Goal: Task Accomplishment & Management: Use online tool/utility

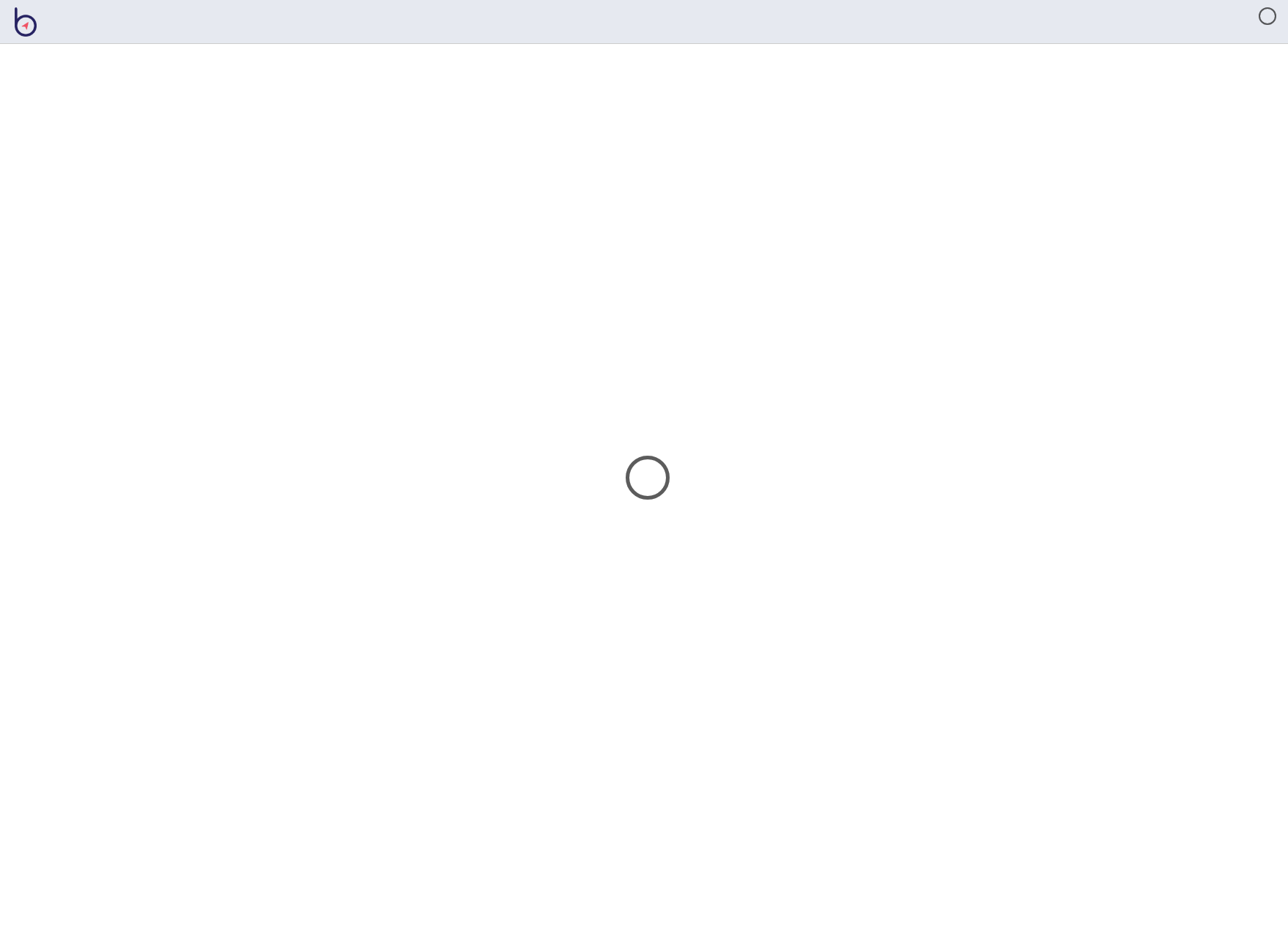
click at [1281, 0] on html at bounding box center [644, 0] width 1288 height 0
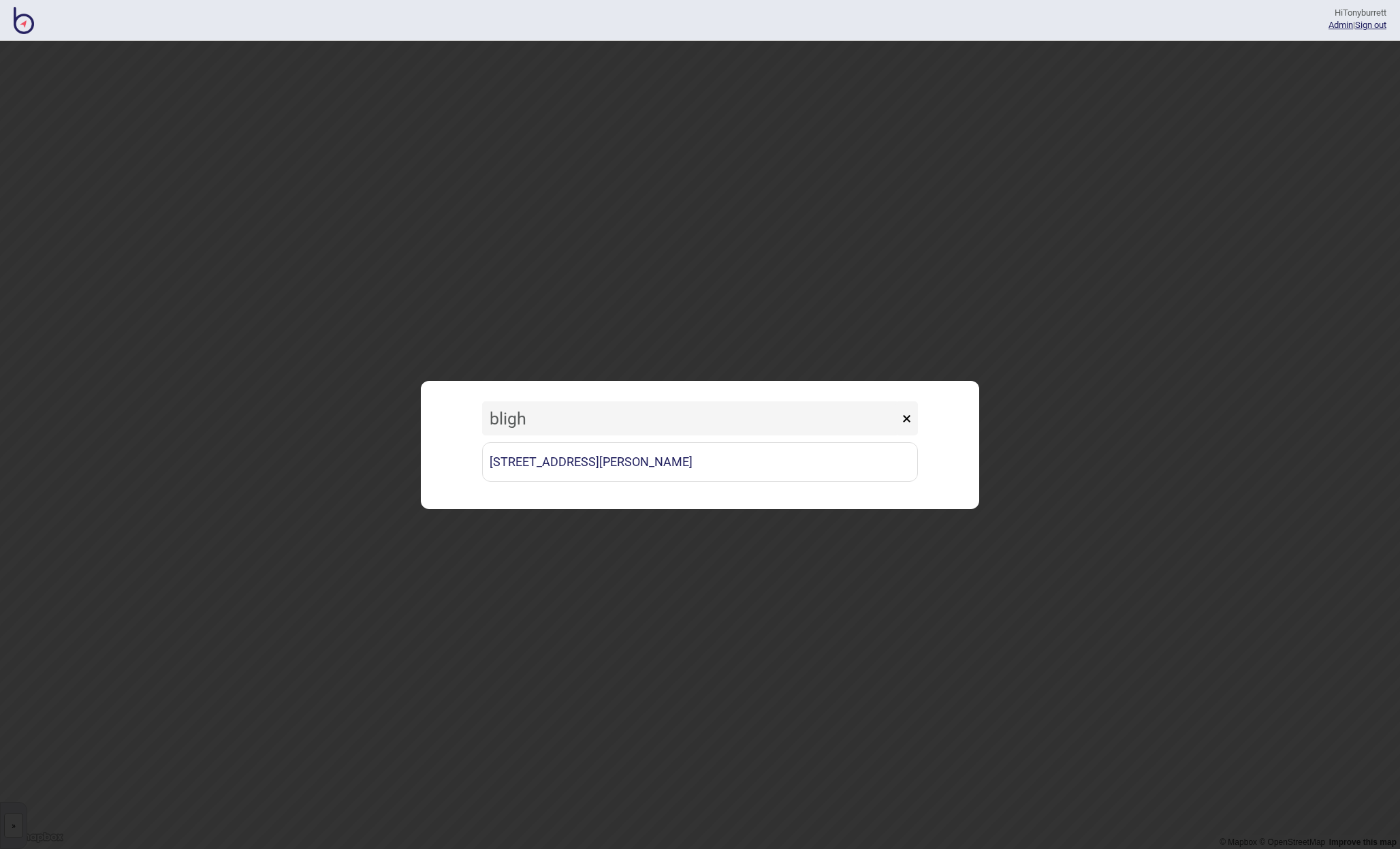
type input "Bligh"
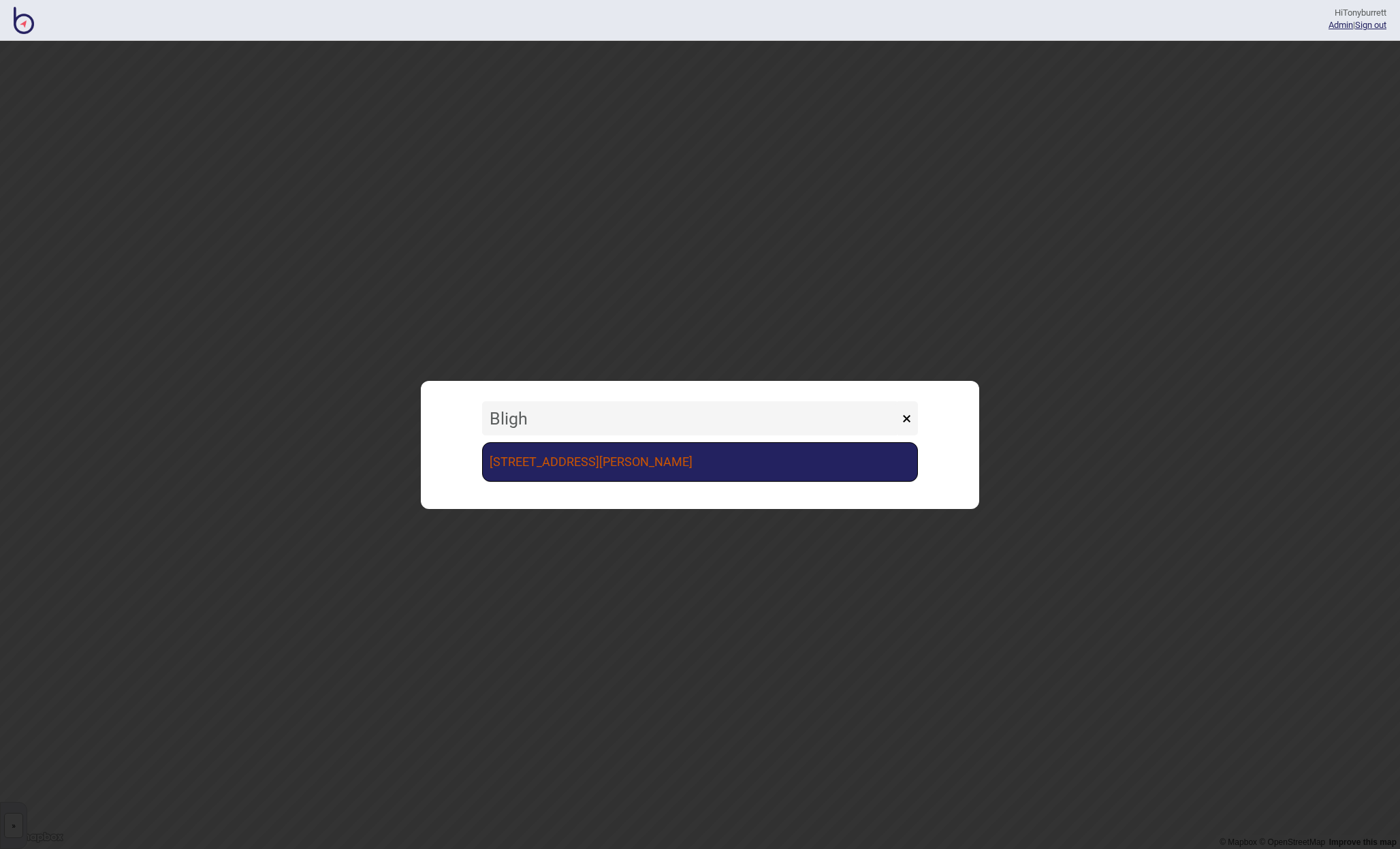
drag, startPoint x: 1048, startPoint y: 617, endPoint x: 595, endPoint y: 461, distance: 479.1
click at [595, 461] on link "[STREET_ADDRESS][PERSON_NAME]" at bounding box center [700, 461] width 436 height 40
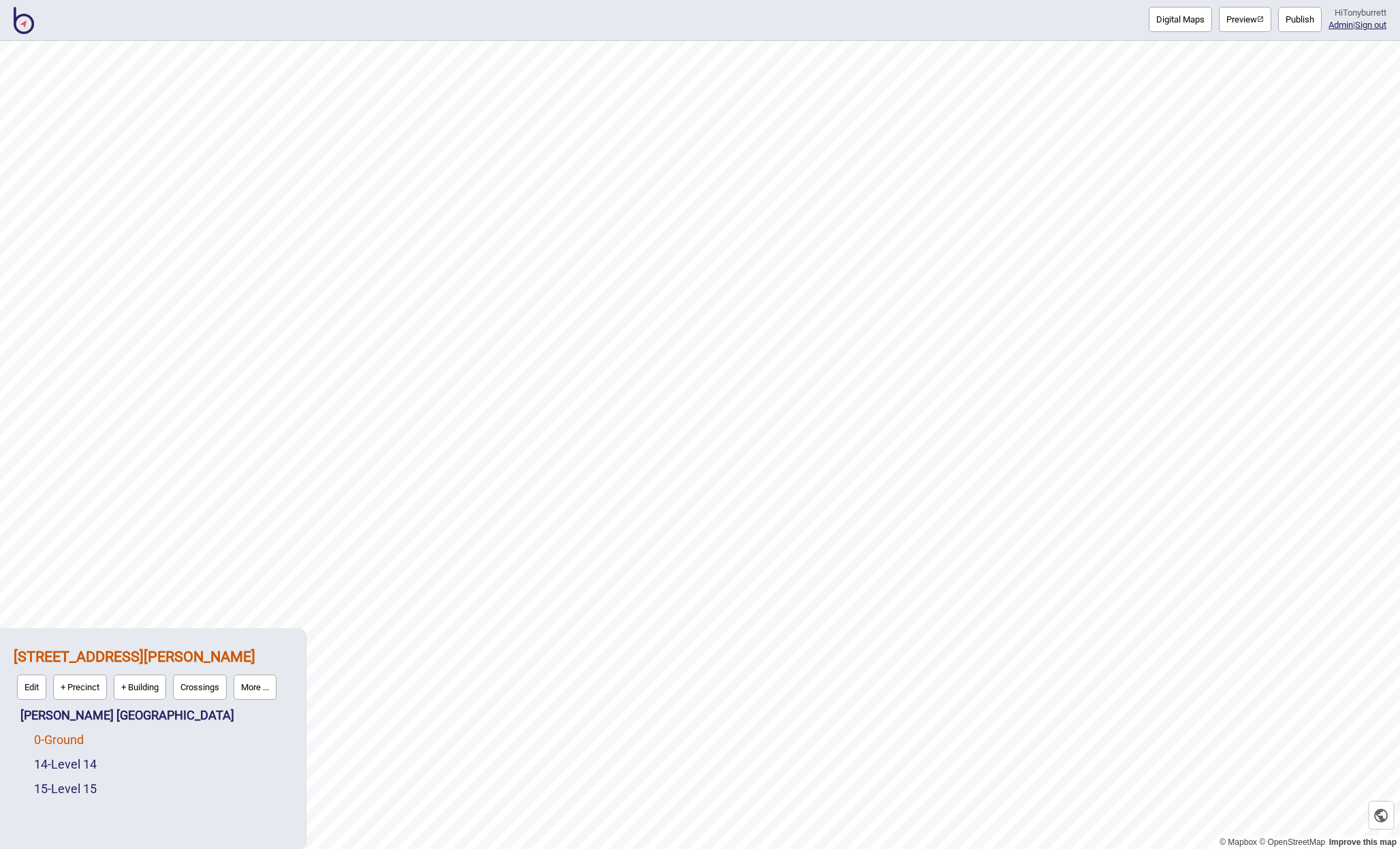
click at [78, 735] on link "0 - Ground" at bounding box center [59, 739] width 50 height 14
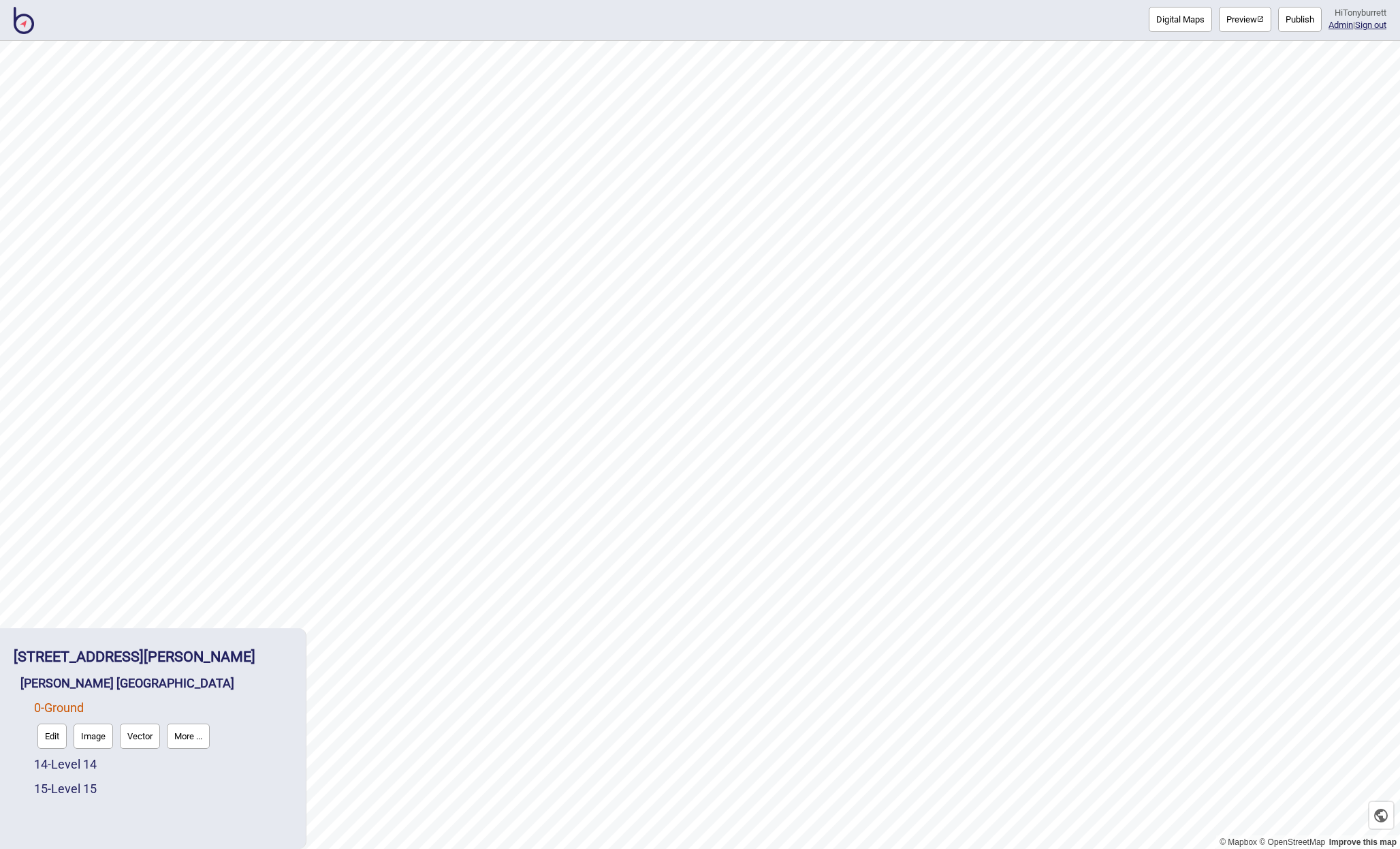
click at [57, 736] on button "Edit" at bounding box center [52, 736] width 29 height 25
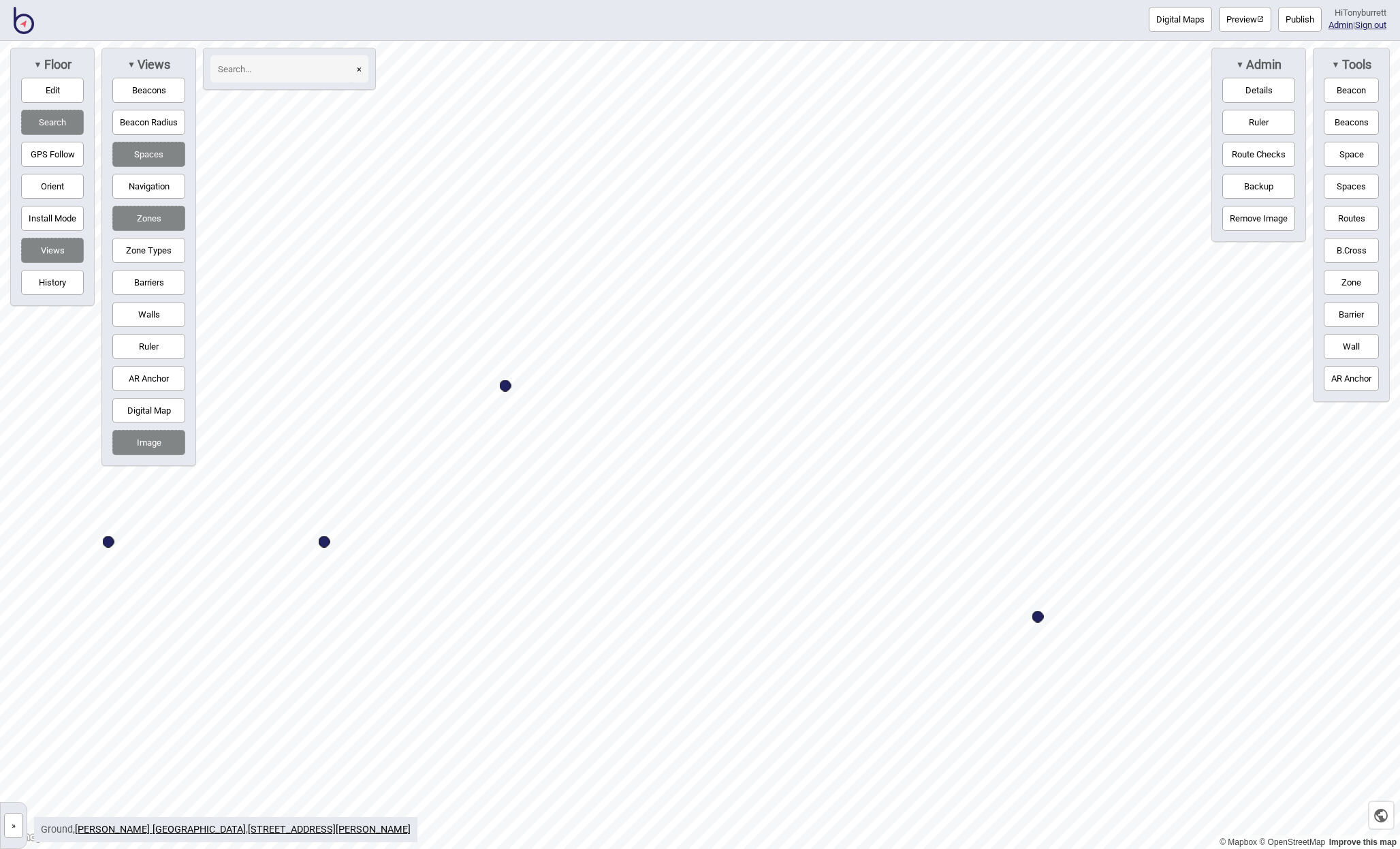
click at [161, 243] on button "Zone Types" at bounding box center [149, 250] width 73 height 25
click at [16, 820] on button "»" at bounding box center [13, 825] width 19 height 25
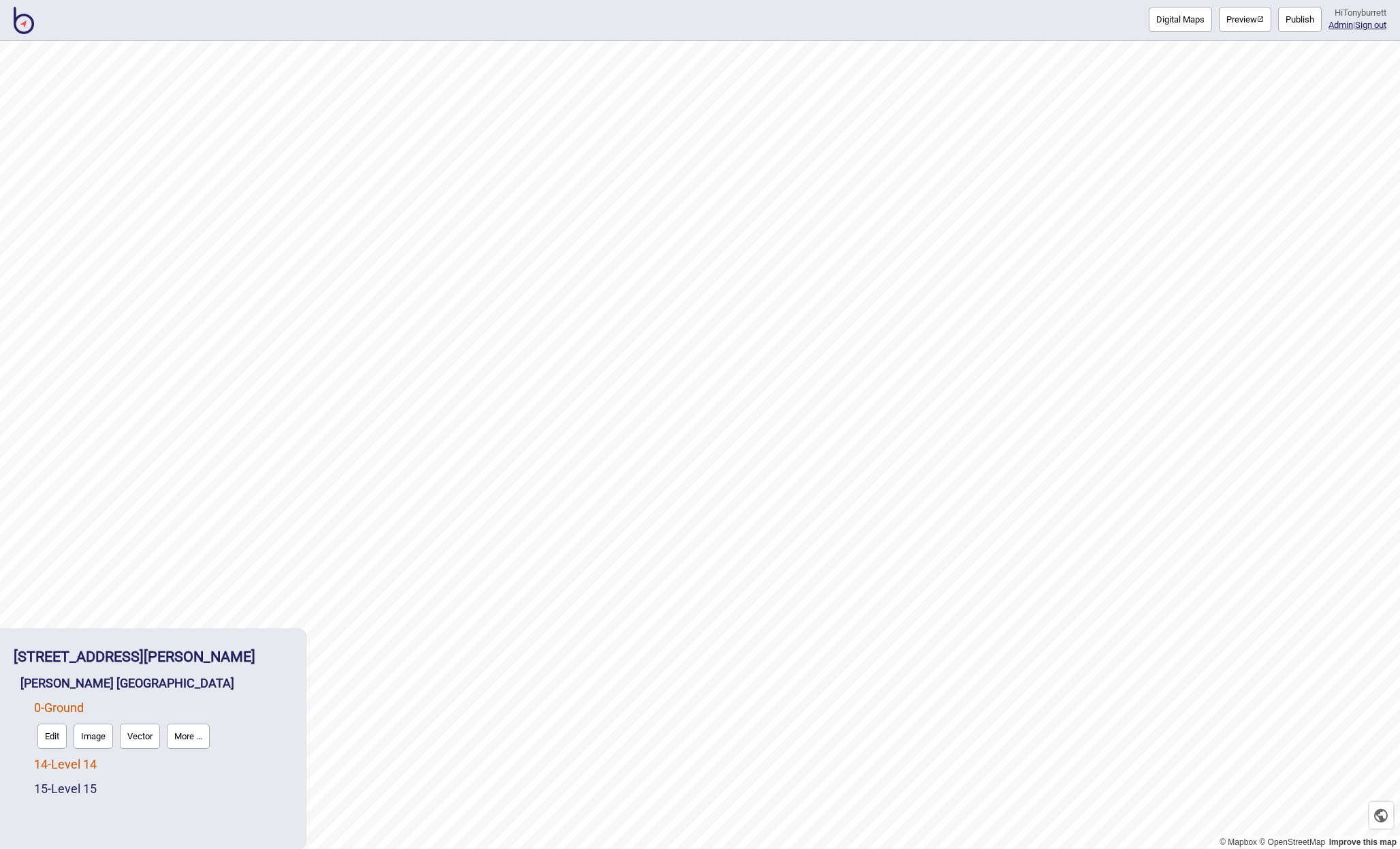
click at [60, 762] on link "14 - Level 14" at bounding box center [66, 763] width 63 height 14
click at [45, 764] on button "Edit" at bounding box center [52, 761] width 29 height 25
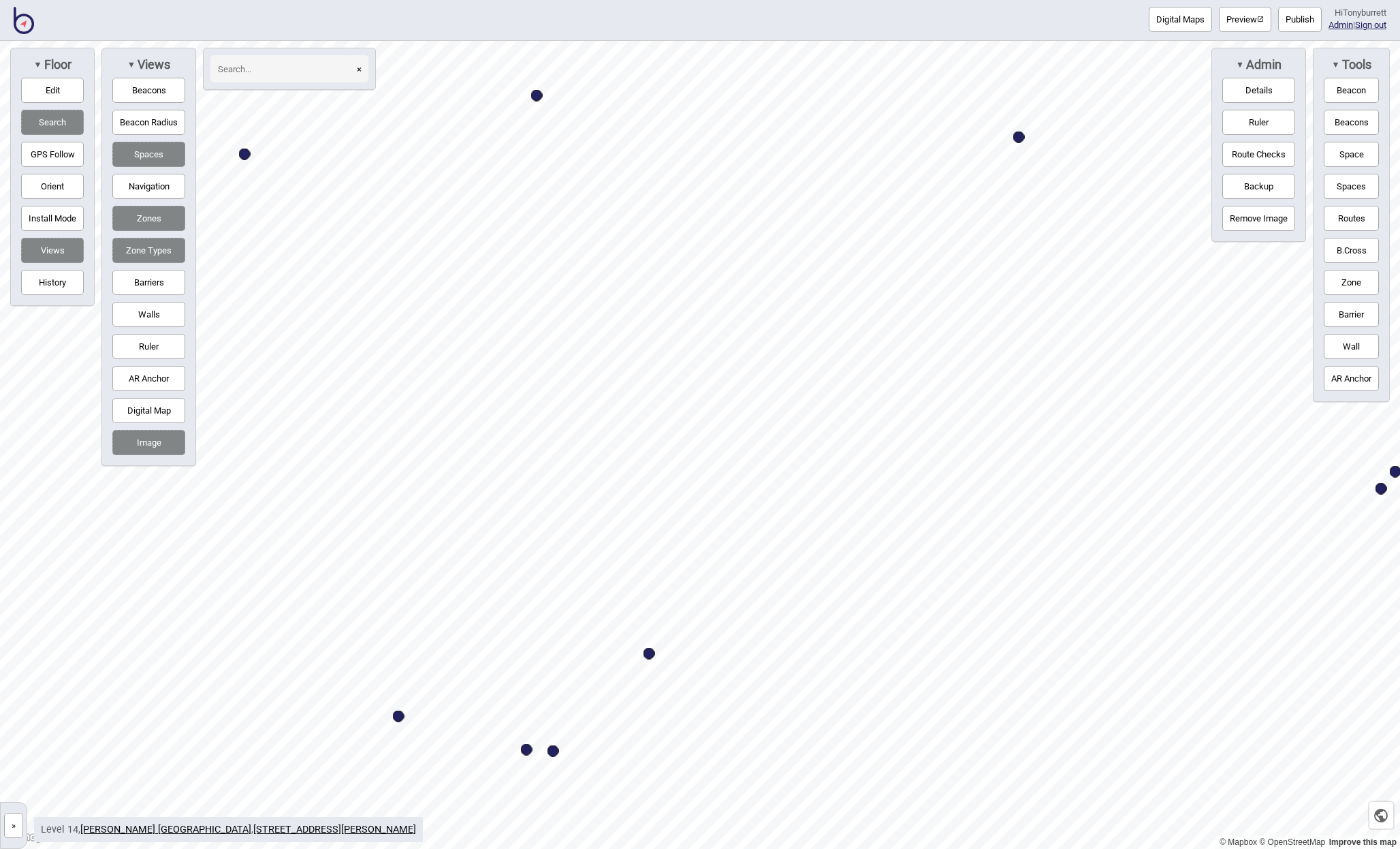
click at [5, 833] on button "»" at bounding box center [13, 825] width 19 height 25
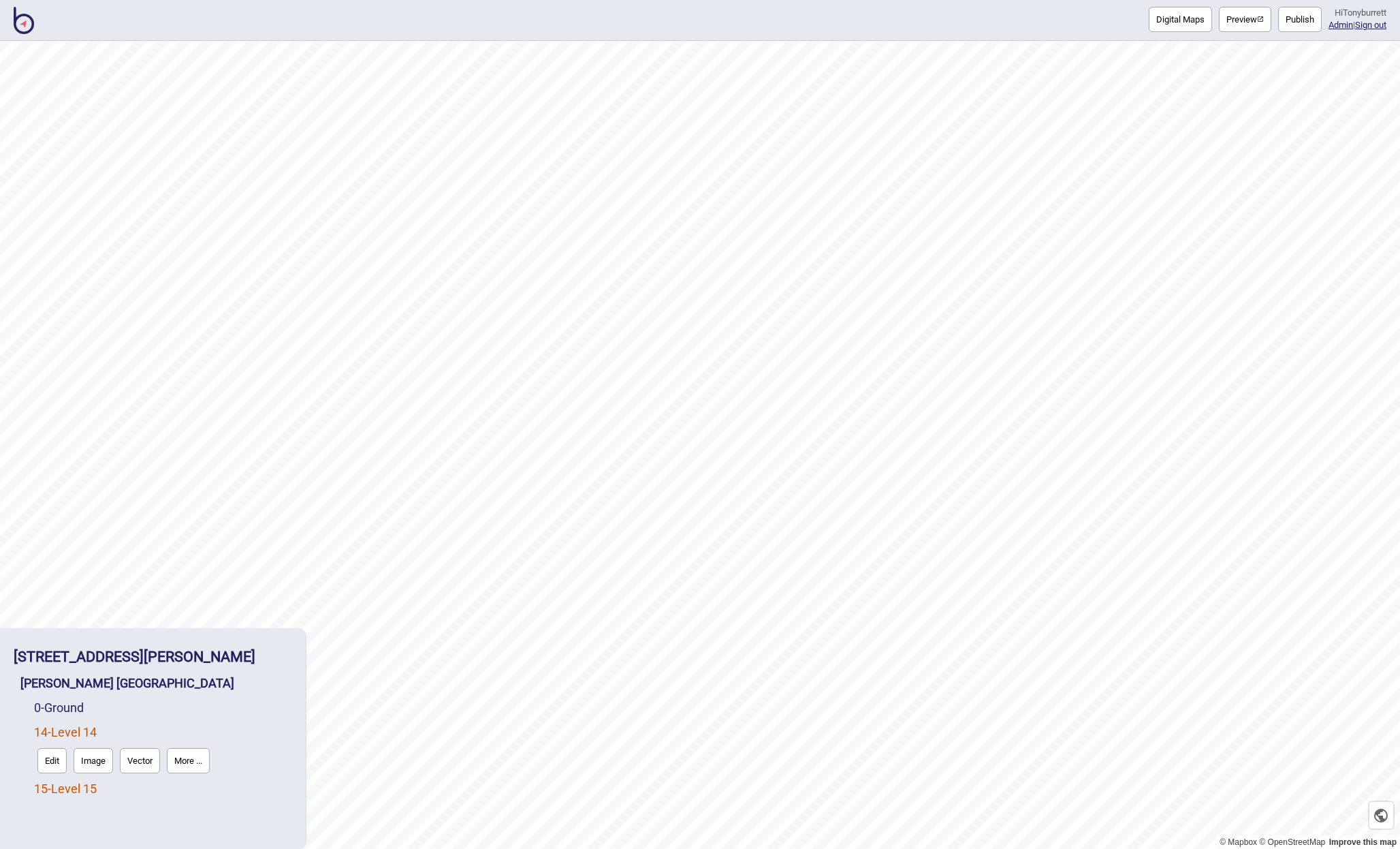
click at [81, 789] on link "15 - Level 15" at bounding box center [66, 788] width 63 height 14
click at [60, 789] on button "Edit" at bounding box center [52, 785] width 29 height 25
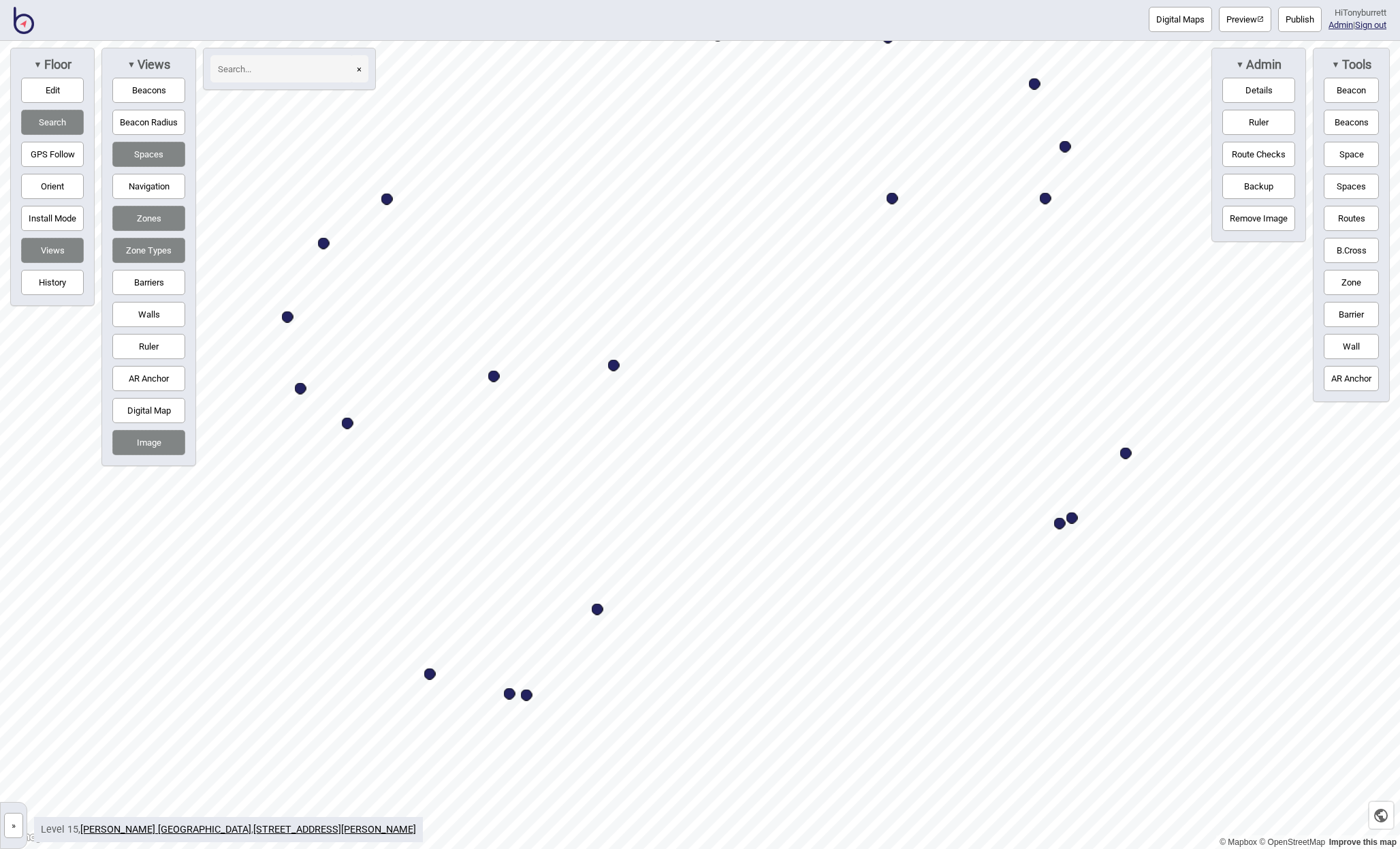
click at [131, 272] on button "Barriers" at bounding box center [149, 282] width 73 height 25
click at [15, 819] on button "»" at bounding box center [13, 825] width 19 height 25
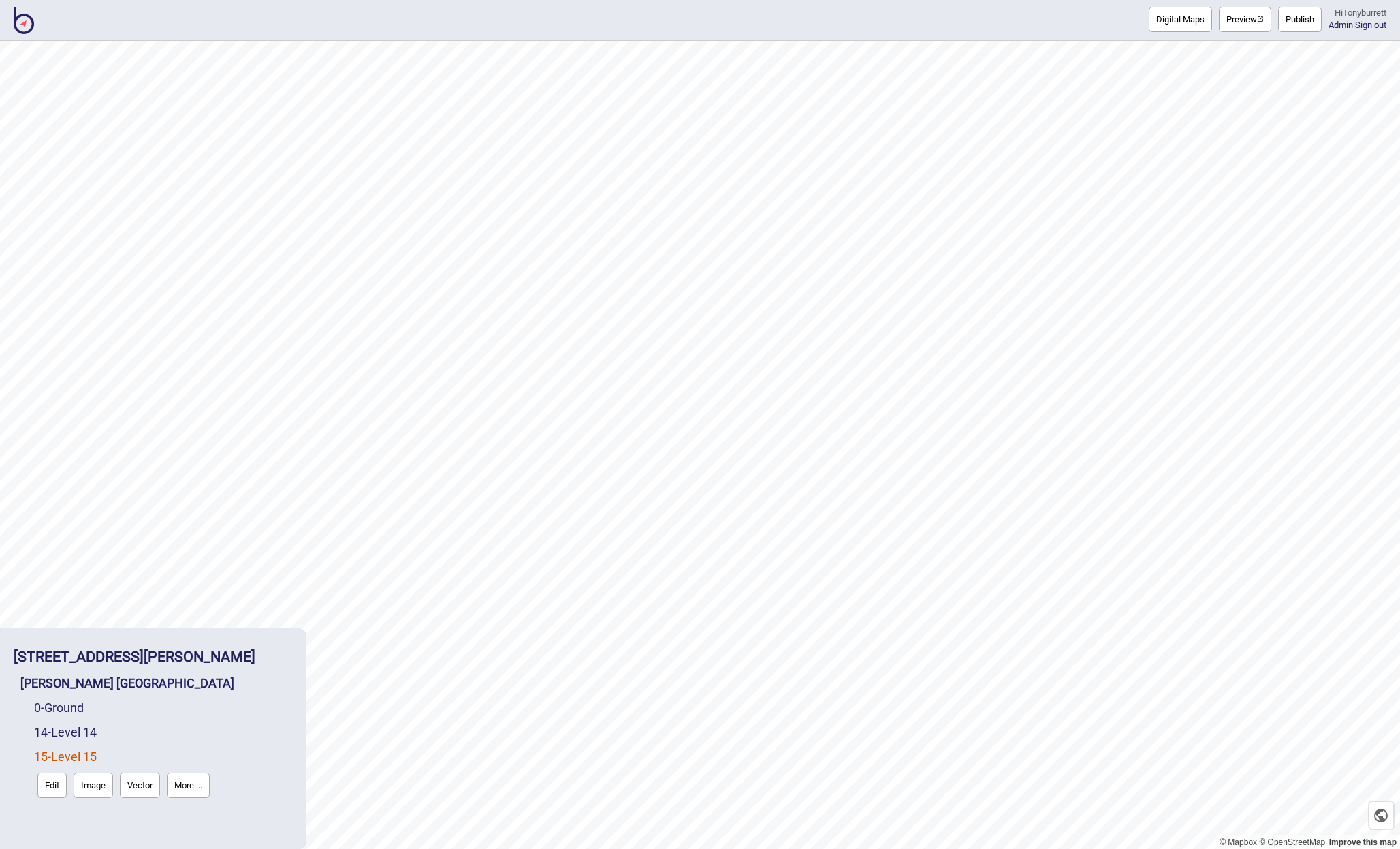
click at [1197, 16] on button "Publish" at bounding box center [1300, 19] width 44 height 25
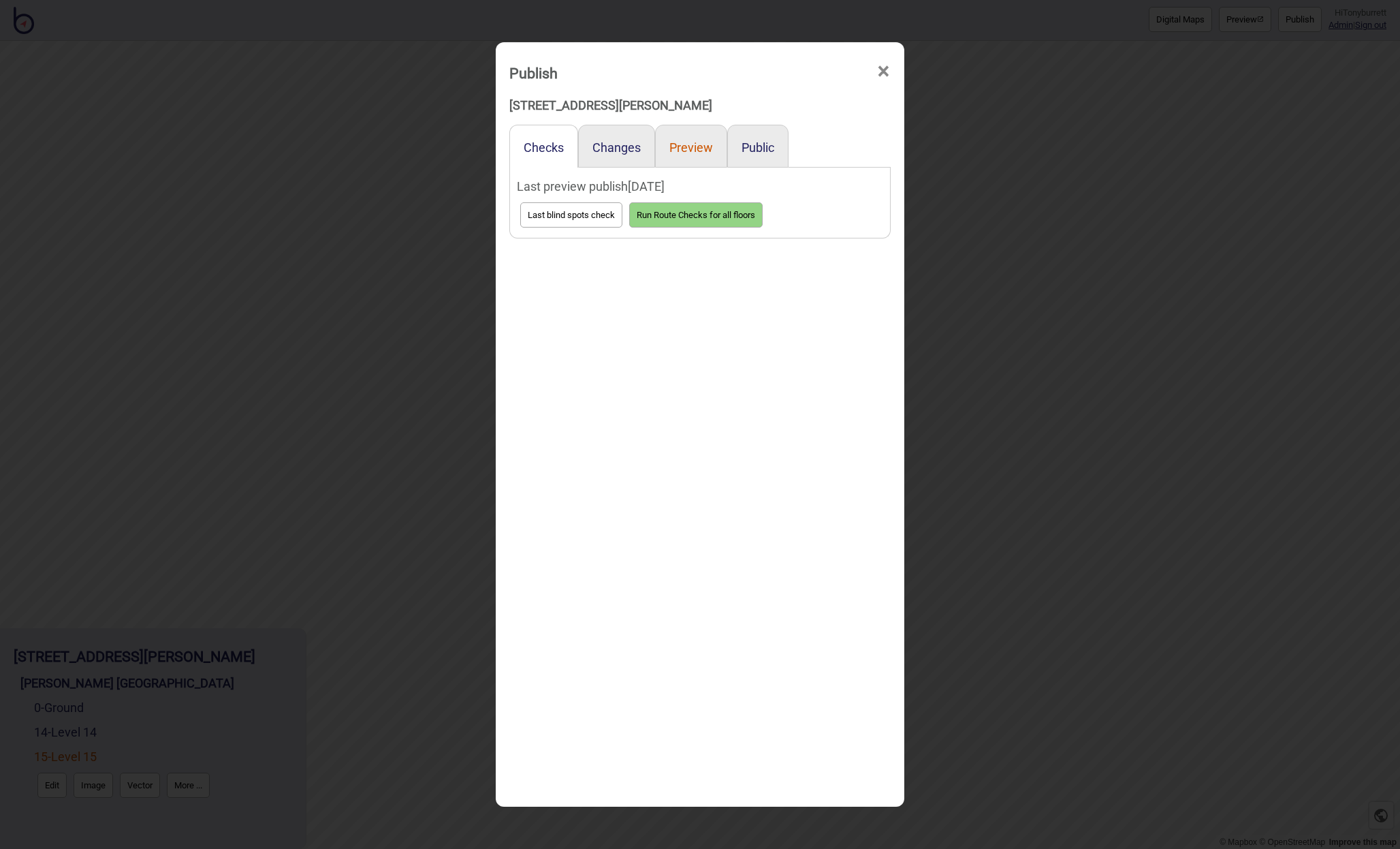
click at [693, 146] on button "Preview" at bounding box center [692, 147] width 44 height 14
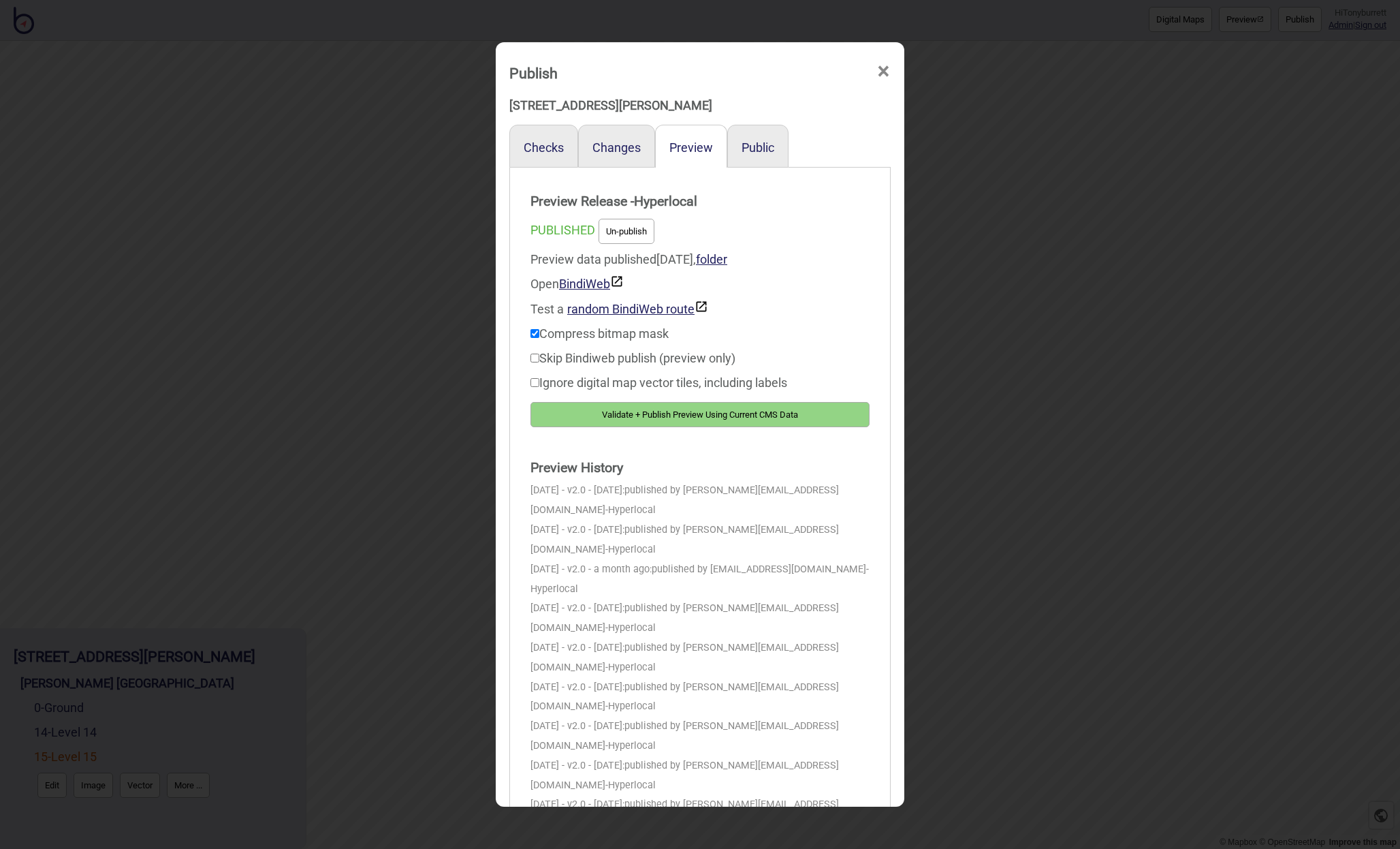
click at [659, 419] on button "Validate + Publish Preview Using Current CMS Data" at bounding box center [700, 414] width 339 height 25
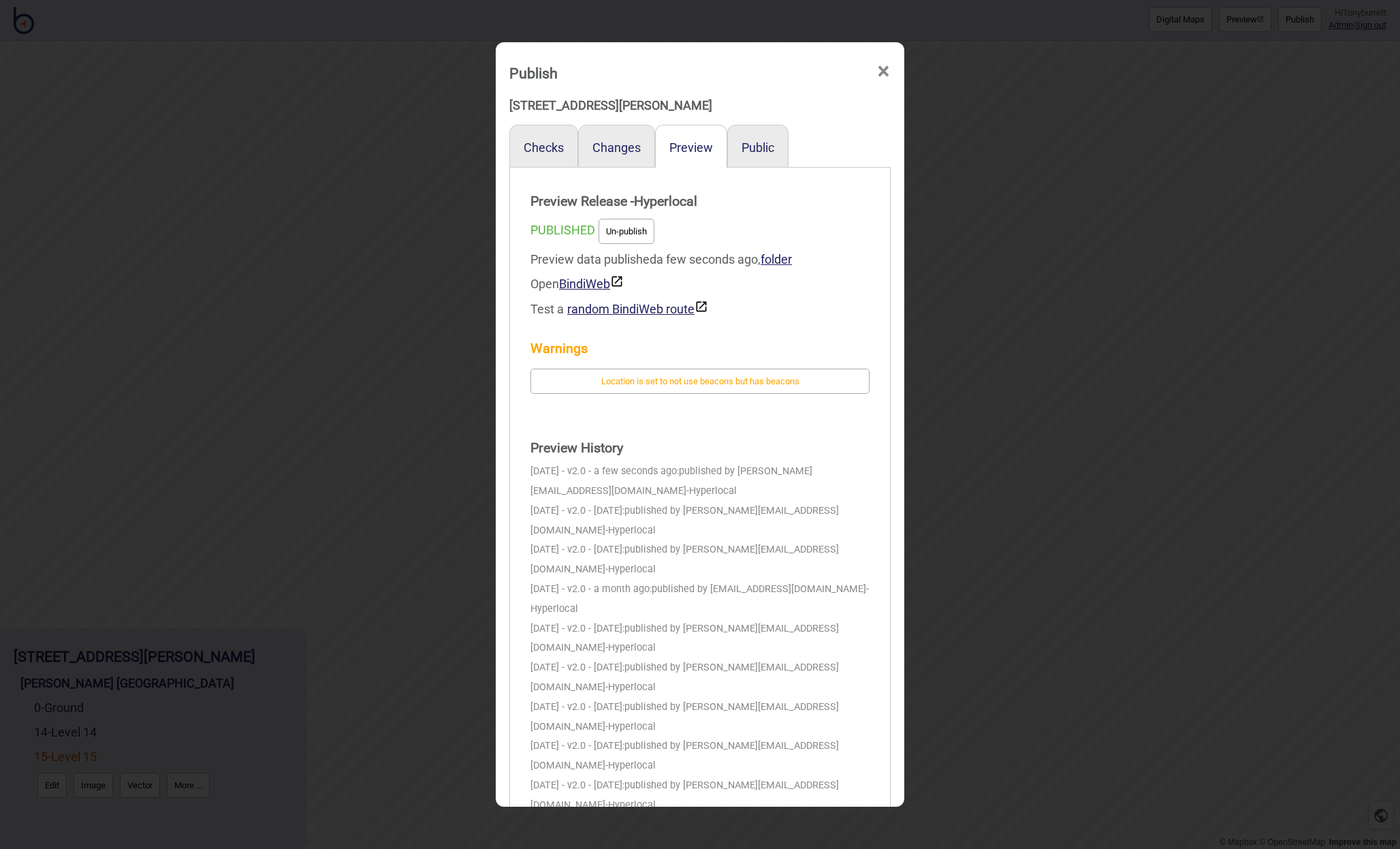
click at [884, 70] on span "×" at bounding box center [883, 71] width 14 height 45
